Goal: Information Seeking & Learning: Compare options

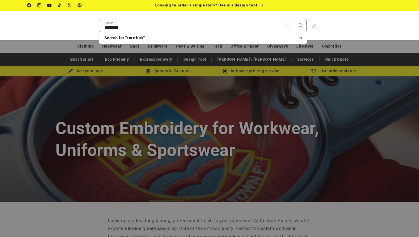
type input "********"
click at [294, 19] on button "Search" at bounding box center [300, 25] width 12 height 12
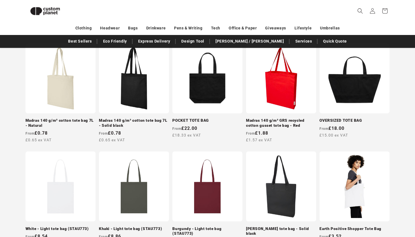
scroll to position [104, 0]
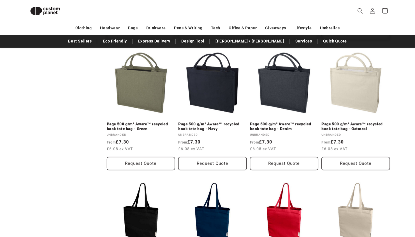
scroll to position [875, 0]
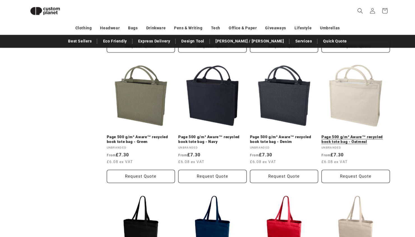
click at [365, 135] on link "Page 500 g/m² Aware™ recycled book tote bag - Oatmeal" at bounding box center [355, 140] width 68 height 10
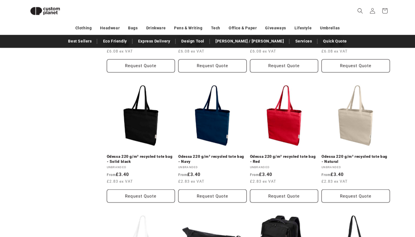
scroll to position [987, 0]
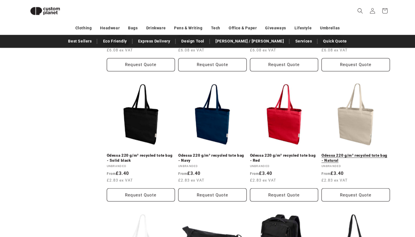
click at [362, 153] on link "Odessa 220 g/m² recycled tote bag - Natural" at bounding box center [355, 158] width 68 height 10
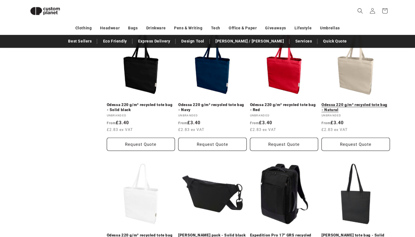
scroll to position [1139, 0]
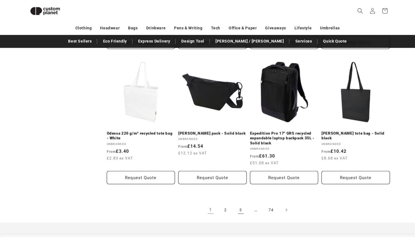
click at [236, 210] on link "3" at bounding box center [241, 210] width 12 height 12
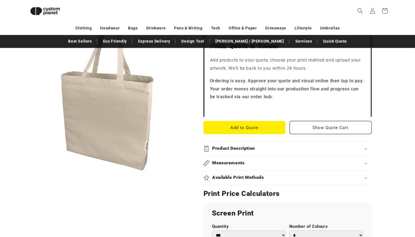
scroll to position [171, 0]
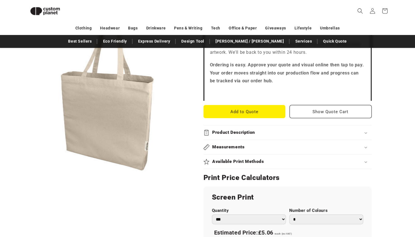
click at [231, 150] on summary "Measurements" at bounding box center [287, 147] width 168 height 14
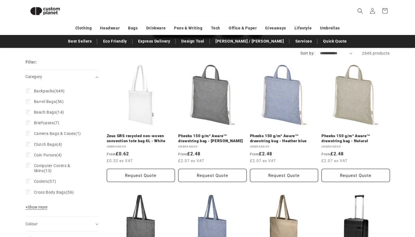
scroll to position [96, 0]
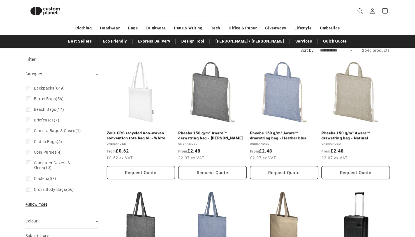
click at [35, 205] on span "+ Show more" at bounding box center [36, 204] width 22 height 4
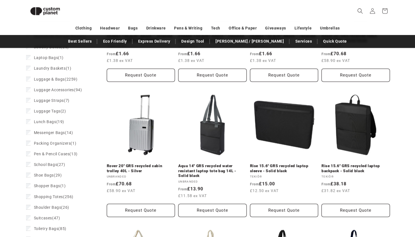
scroll to position [323, 0]
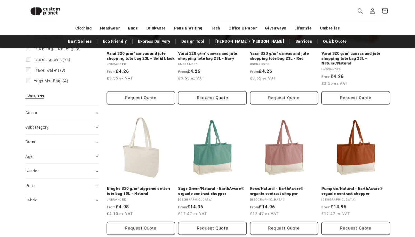
scroll to position [563, 0]
click at [148, 186] on link "Ningbo 320 g/m² zippered cotton tote bag 15L - Natural" at bounding box center [141, 191] width 68 height 10
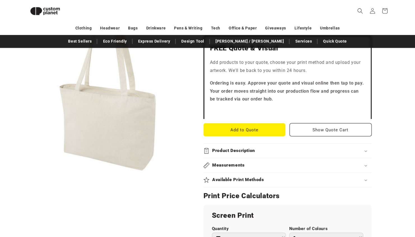
scroll to position [179, 0]
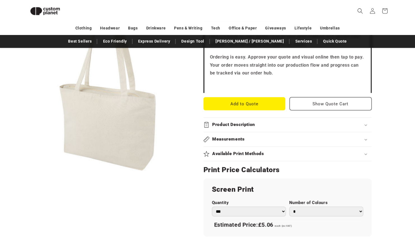
click at [239, 142] on h2 "Measurements" at bounding box center [228, 139] width 33 height 6
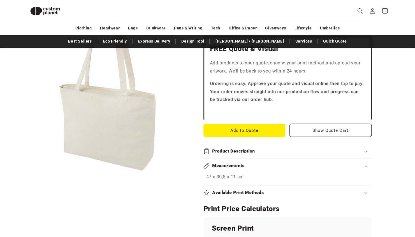
scroll to position [154, 0]
